Goal: Obtain resource: Download file/media

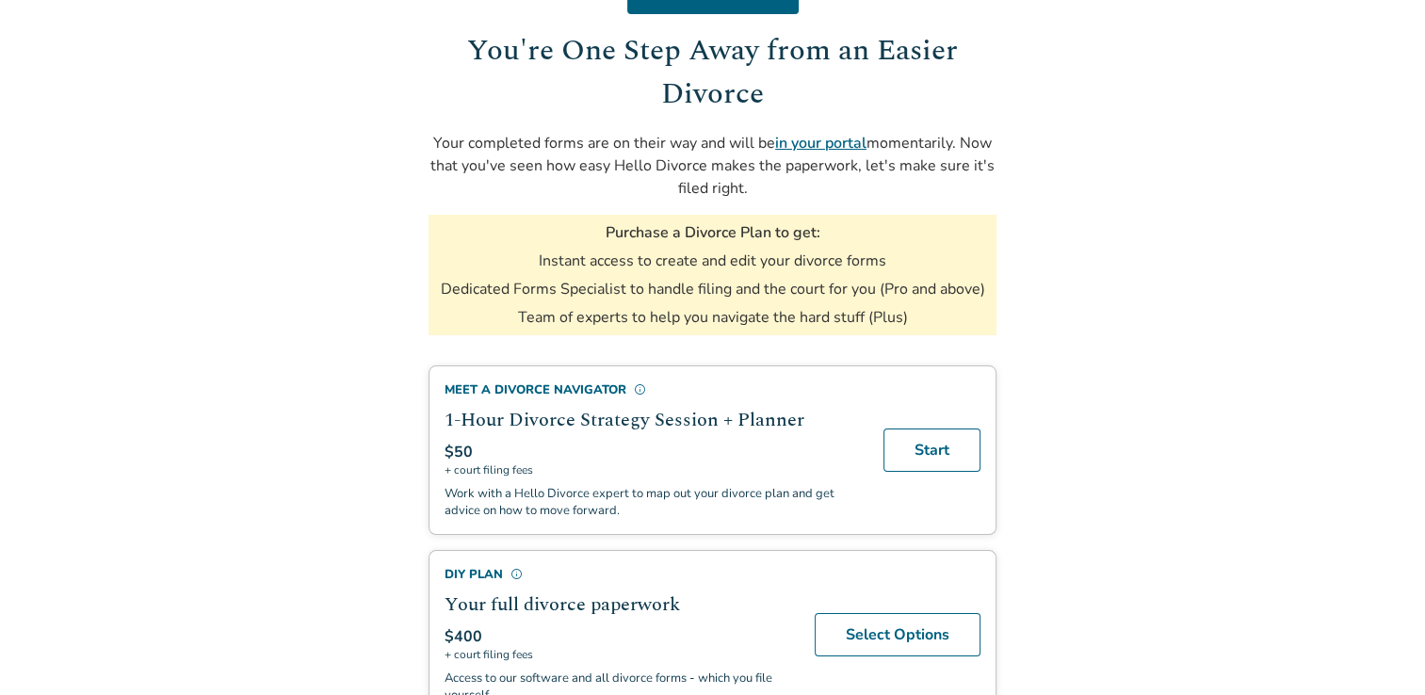
scroll to position [145, 0]
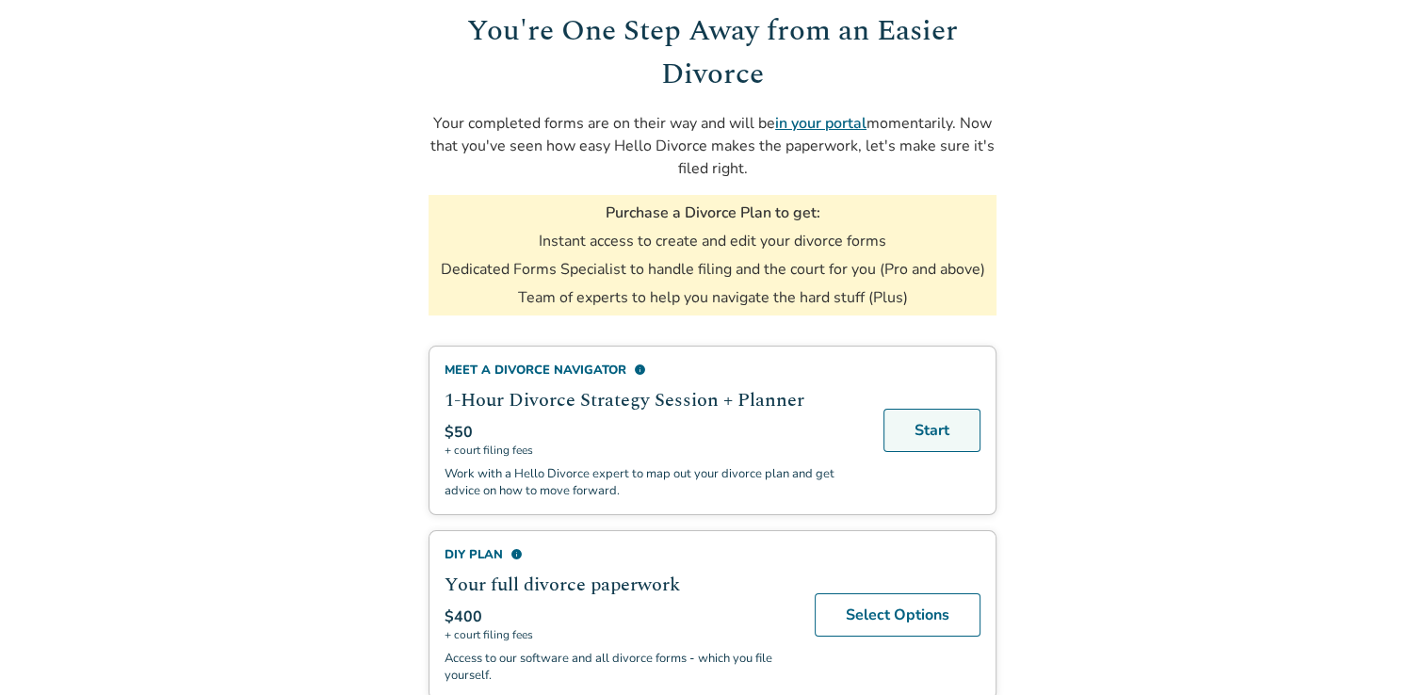
click at [933, 416] on link "Start" at bounding box center [932, 430] width 97 height 43
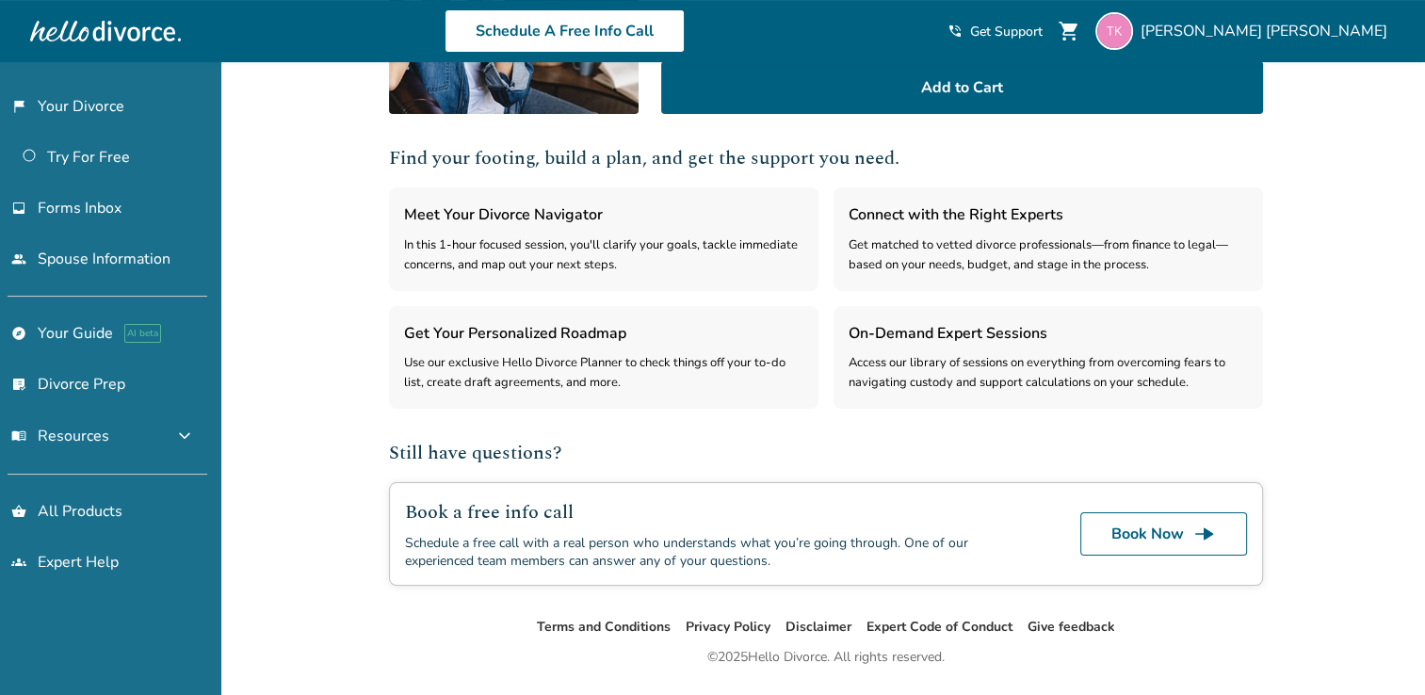
scroll to position [483, 0]
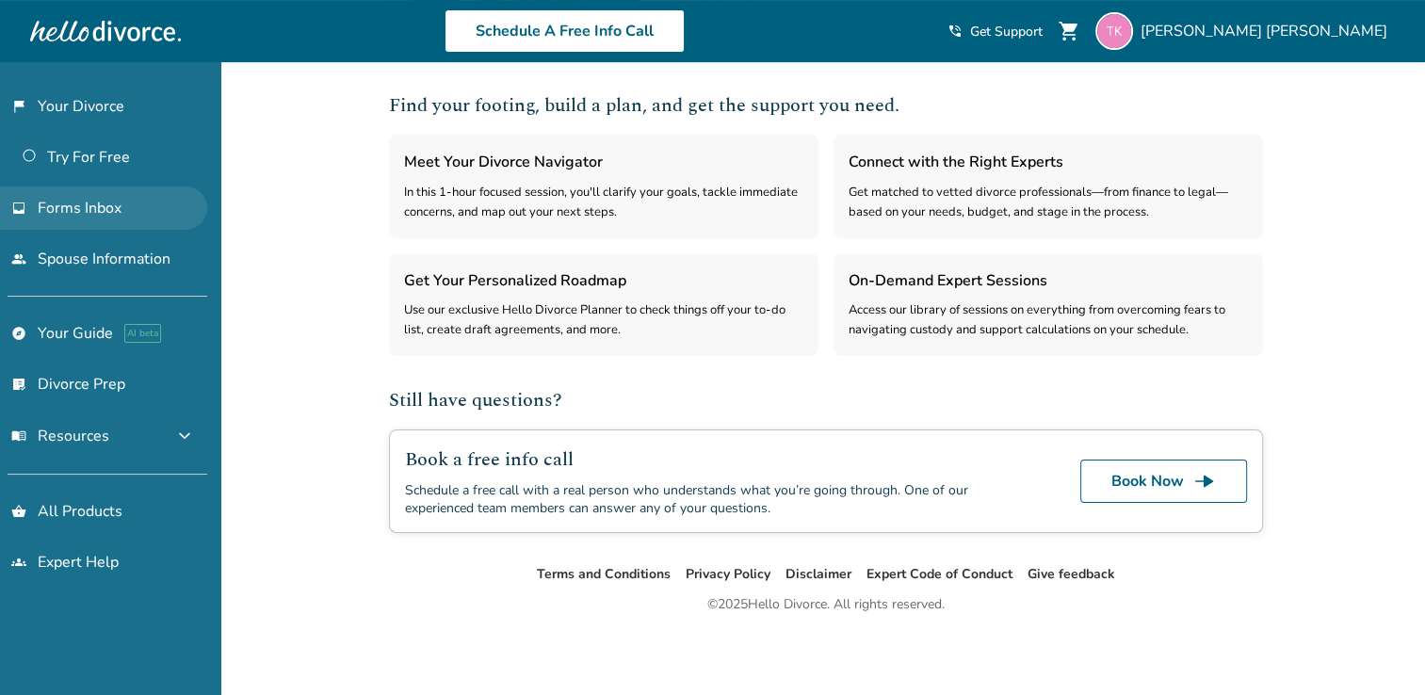
click at [75, 203] on span "Forms Inbox" at bounding box center [80, 208] width 84 height 21
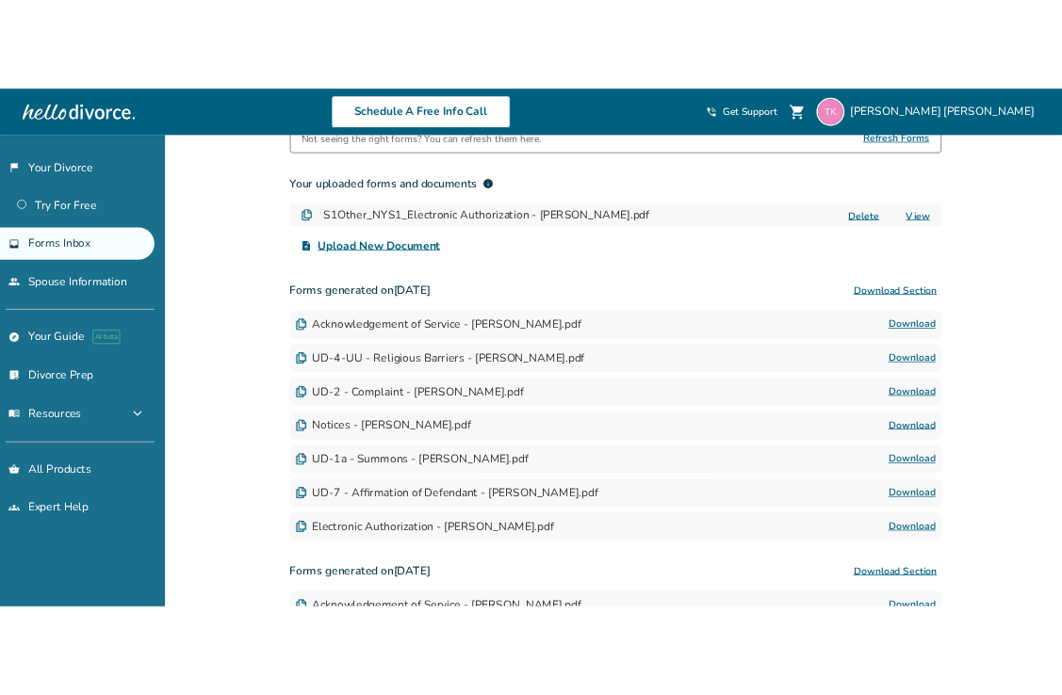
scroll to position [160, 0]
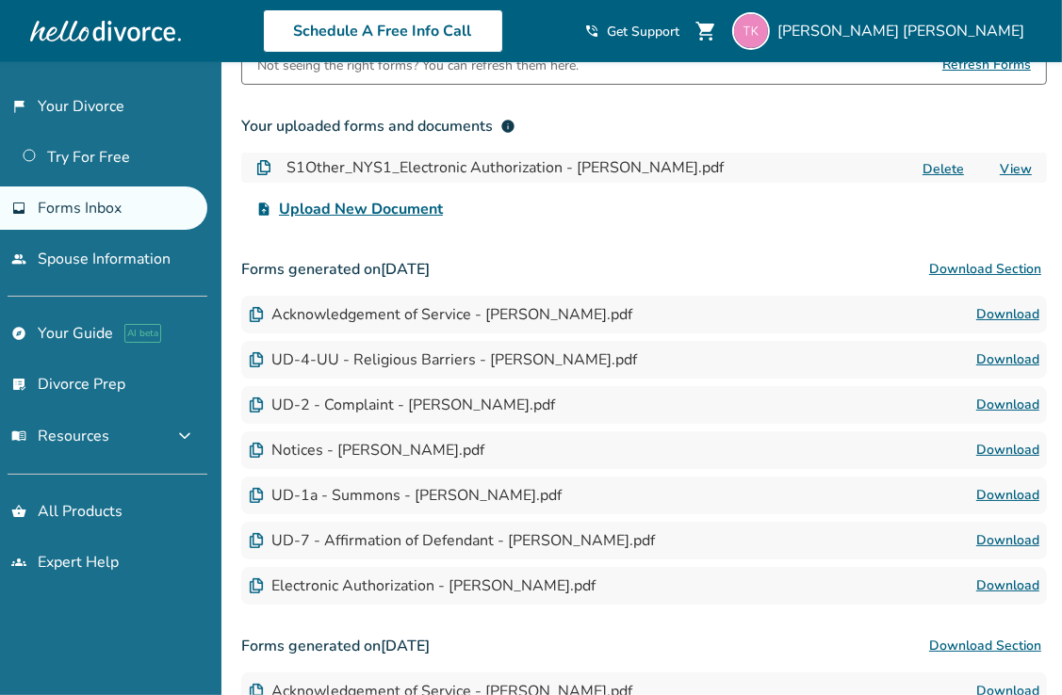
click at [1006, 414] on link "Download" at bounding box center [1007, 405] width 63 height 23
click at [941, 162] on button "Delete" at bounding box center [942, 169] width 53 height 20
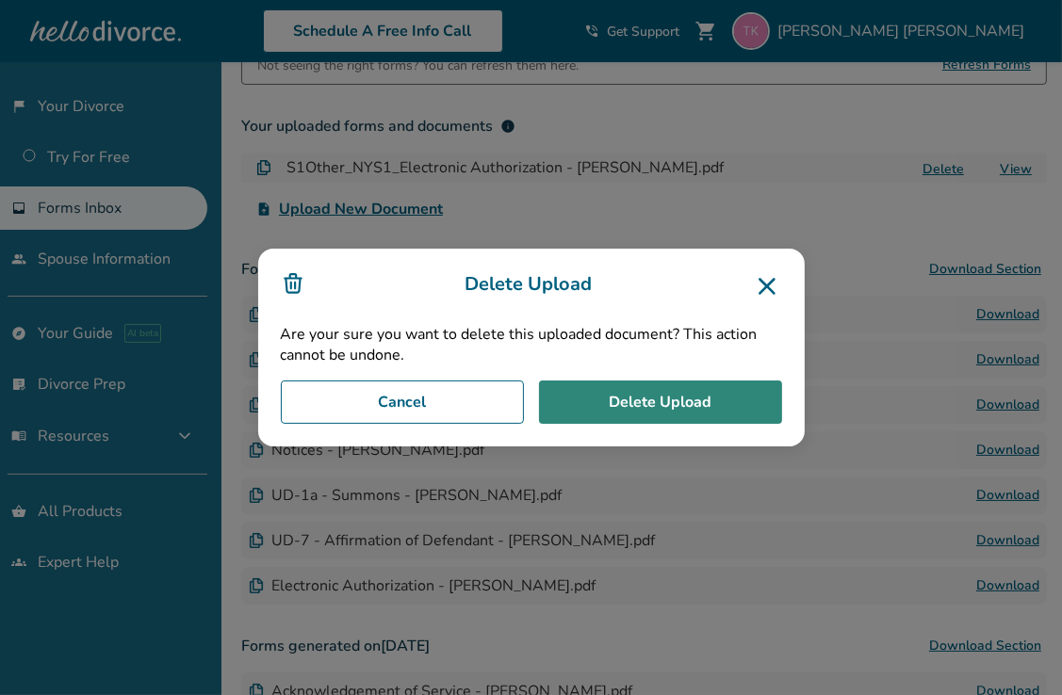
click at [659, 414] on button "Delete Upload" at bounding box center [660, 402] width 243 height 43
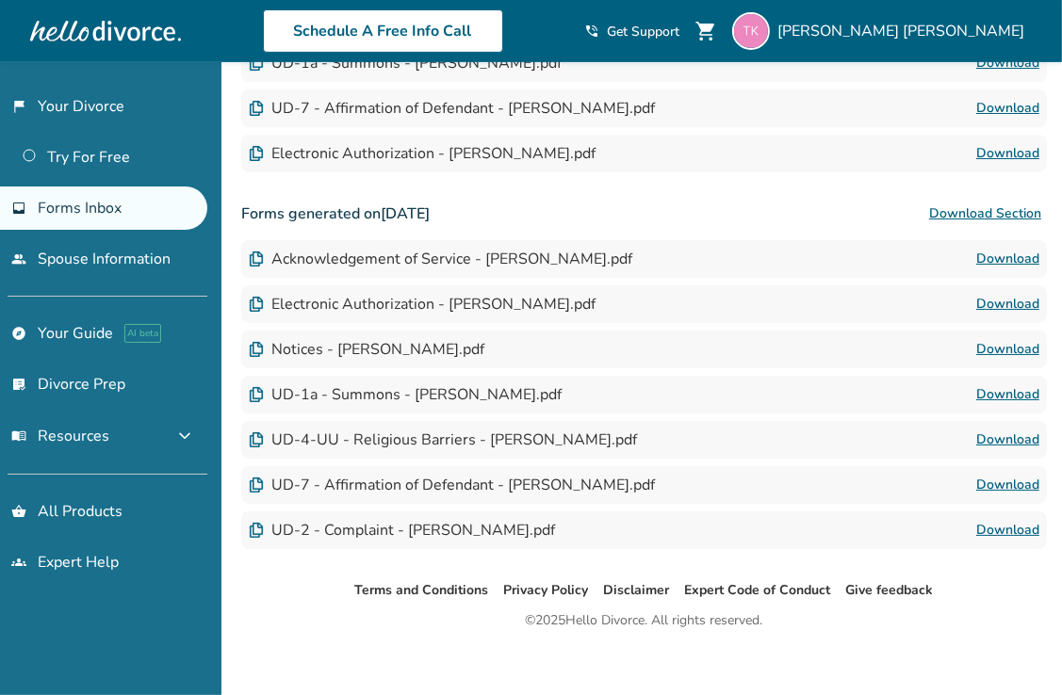
scroll to position [558, 0]
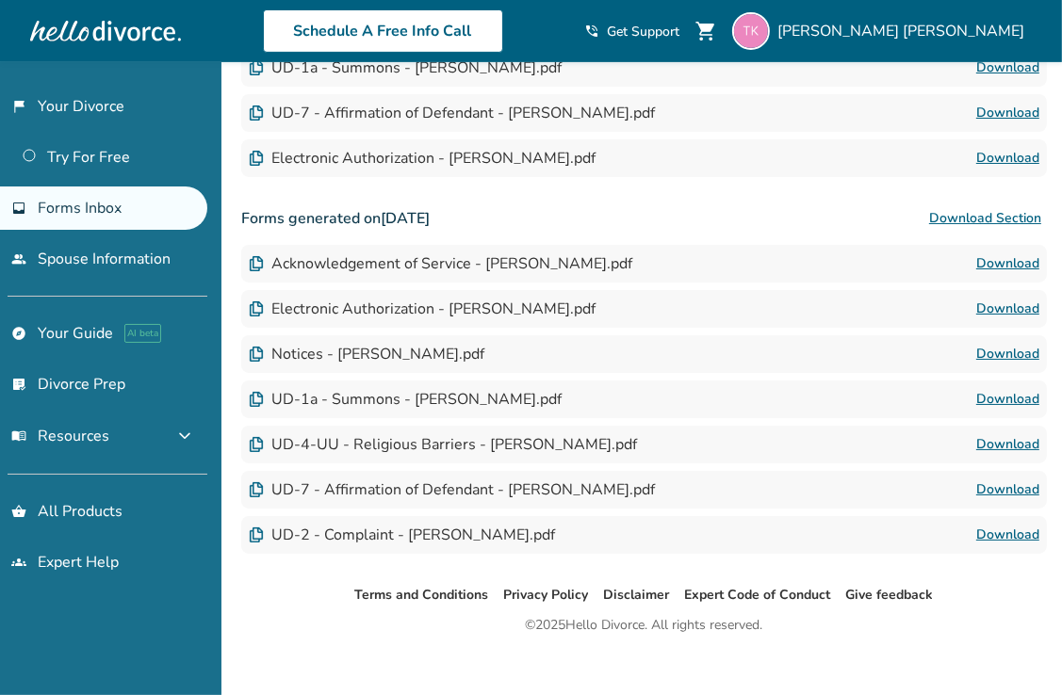
click at [1017, 544] on link "Download" at bounding box center [1007, 535] width 63 height 23
